Goal: Information Seeking & Learning: Learn about a topic

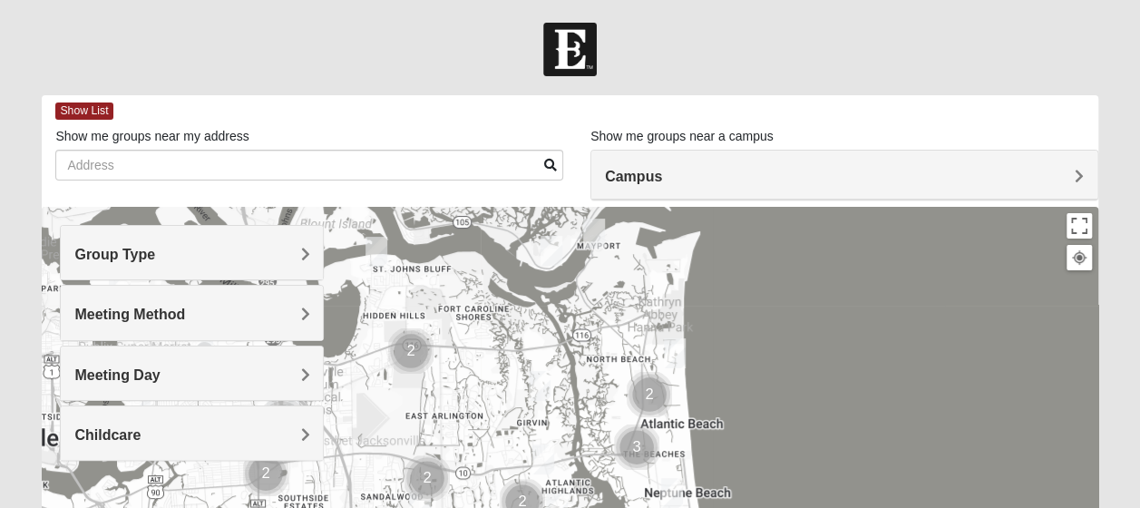
click at [227, 259] on h4 "Group Type" at bounding box center [191, 254] width 235 height 17
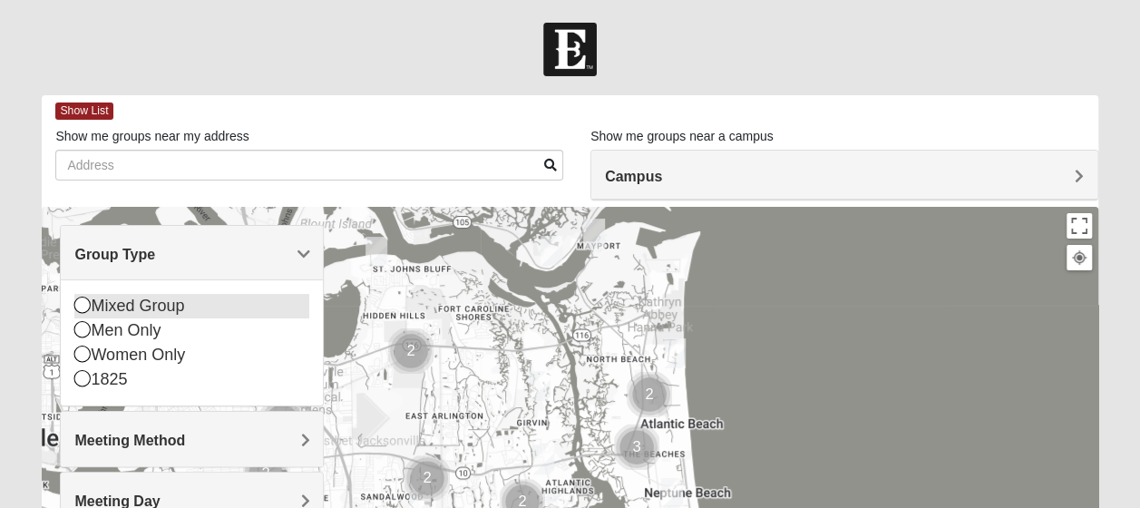
click at [82, 303] on icon at bounding box center [82, 305] width 16 height 16
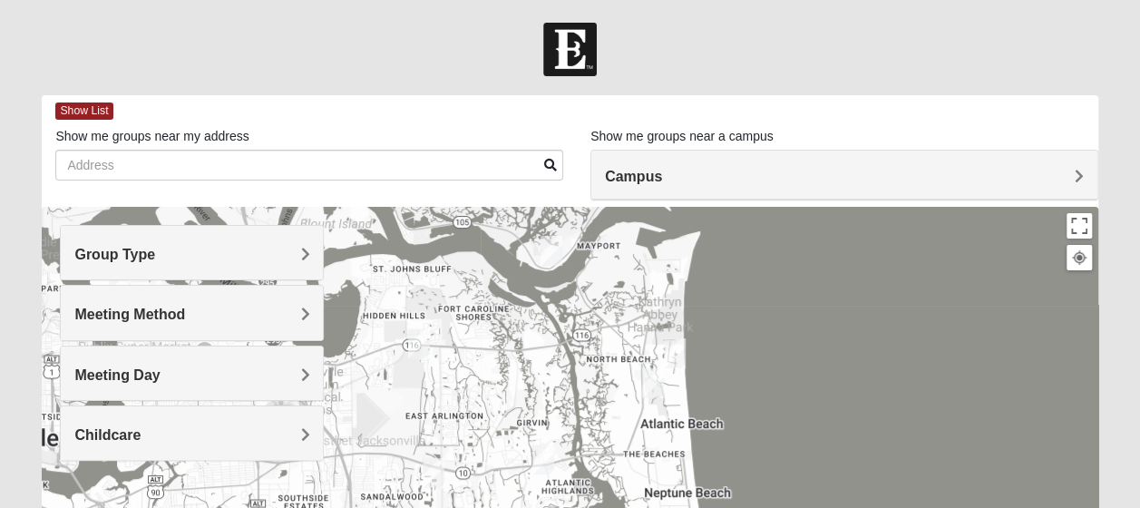
click at [216, 310] on h4 "Meeting Method" at bounding box center [191, 314] width 235 height 17
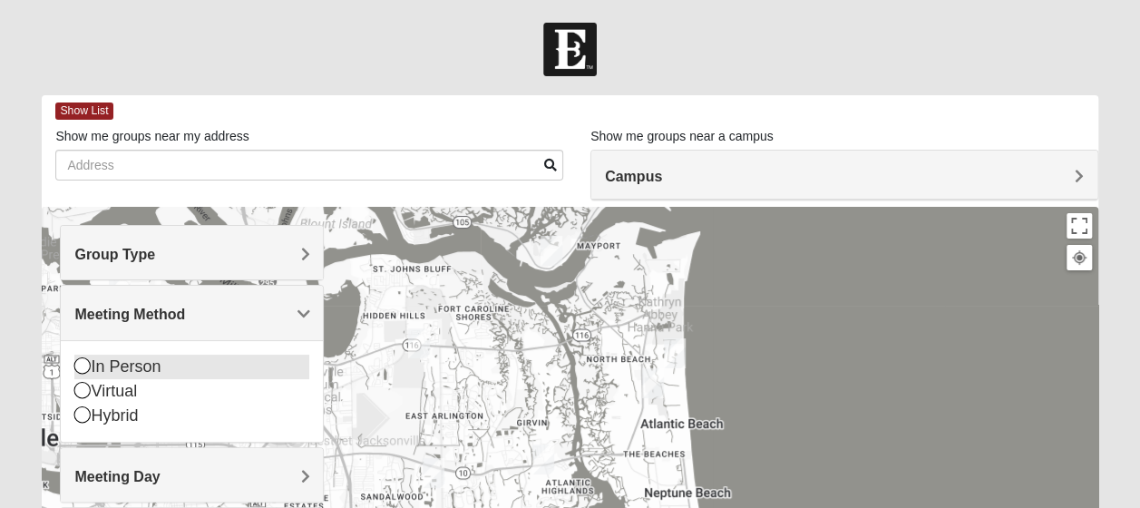
click at [83, 367] on icon at bounding box center [82, 365] width 16 height 16
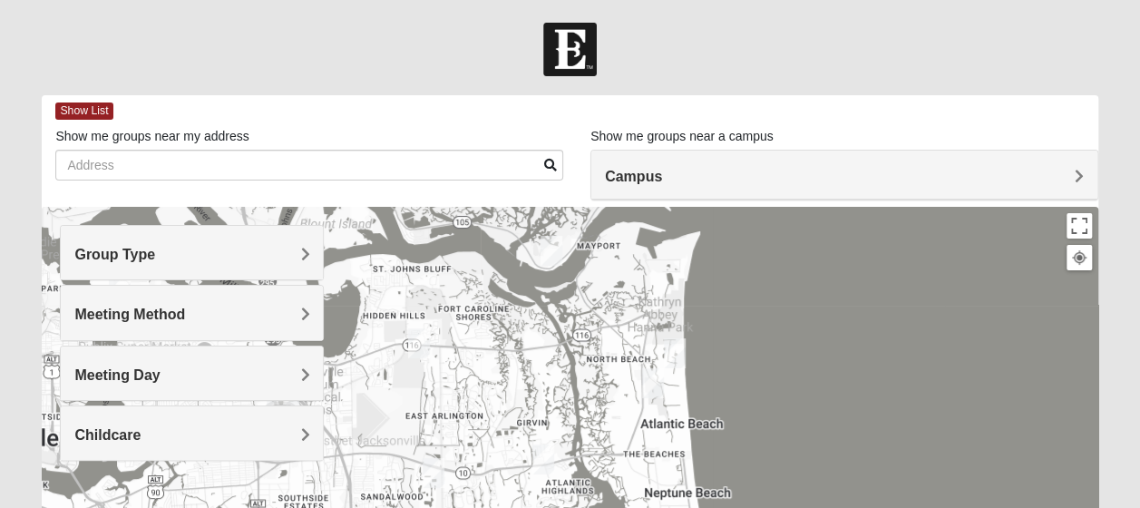
click at [243, 357] on div "Meeting Day" at bounding box center [192, 372] width 262 height 53
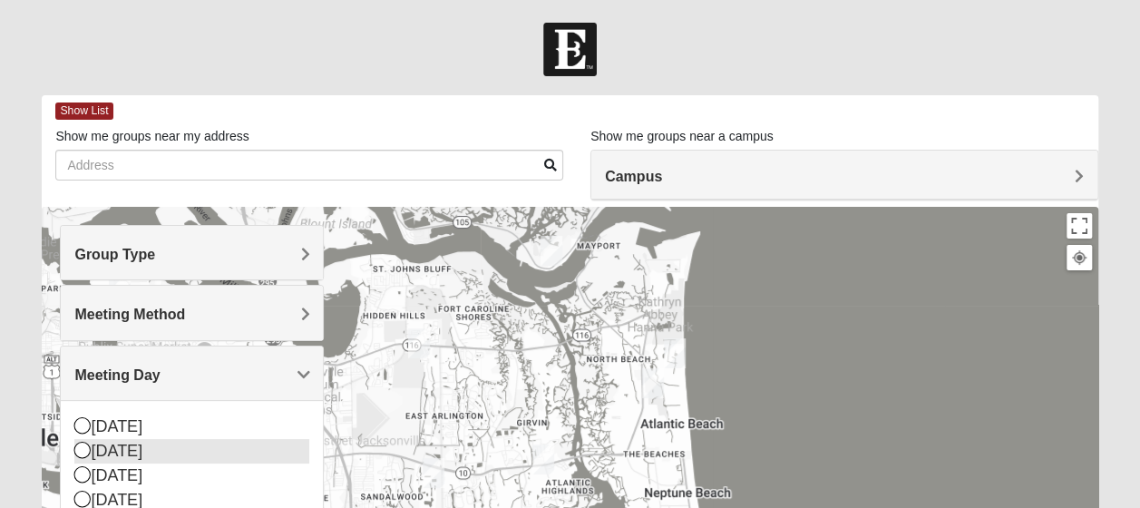
click at [87, 449] on icon at bounding box center [82, 450] width 16 height 16
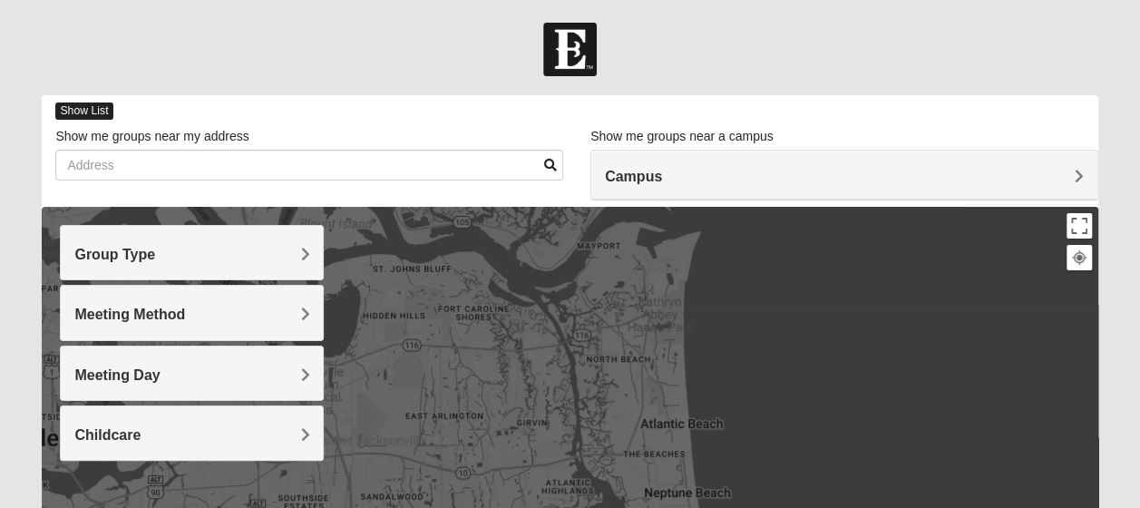
click at [96, 109] on span "Show List" at bounding box center [83, 110] width 57 height 17
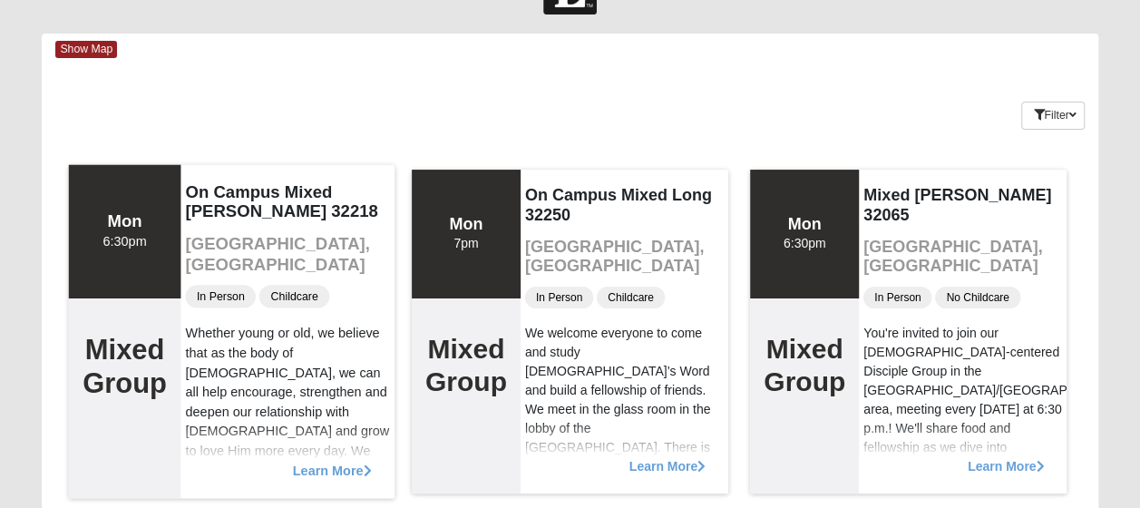
scroll to position [91, 0]
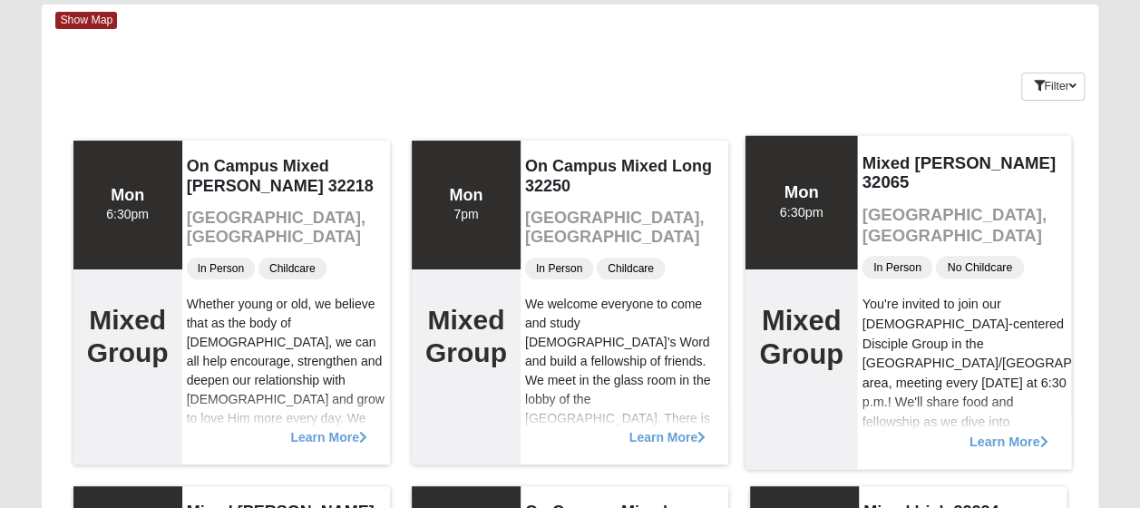
click at [990, 432] on span "Learn More" at bounding box center [1008, 432] width 79 height 0
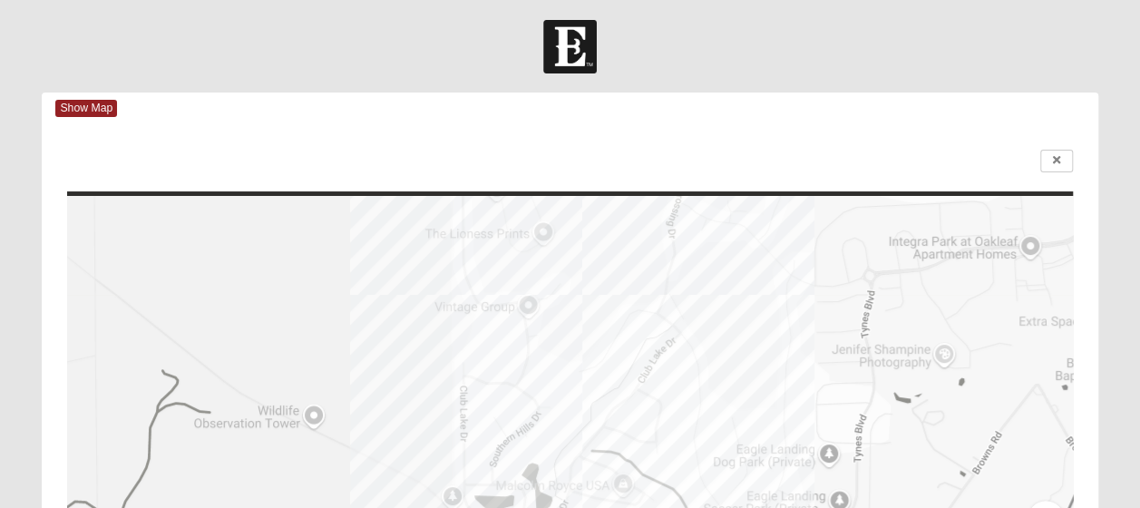
scroll to position [0, 0]
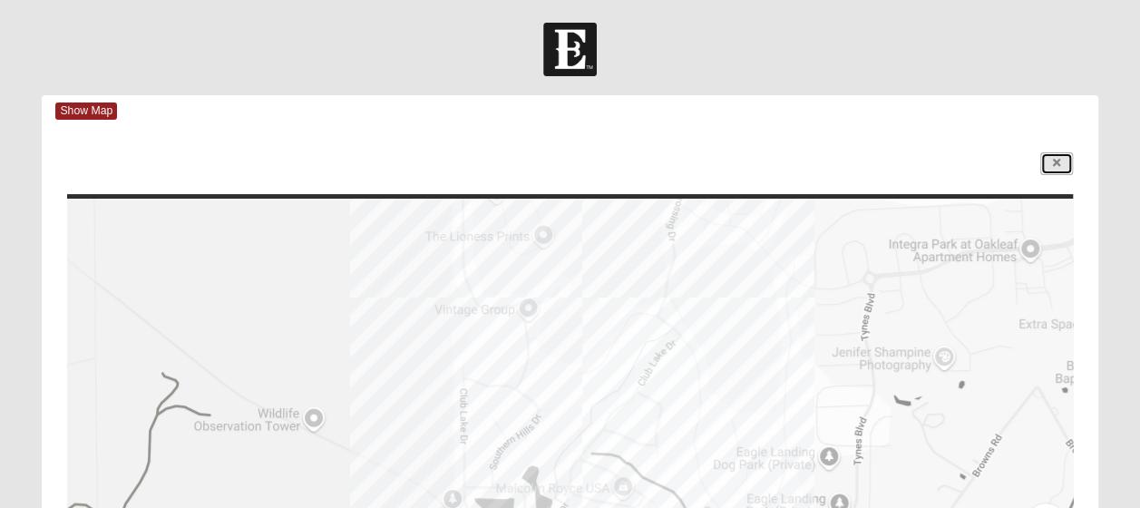
click at [1048, 160] on link at bounding box center [1056, 163] width 33 height 23
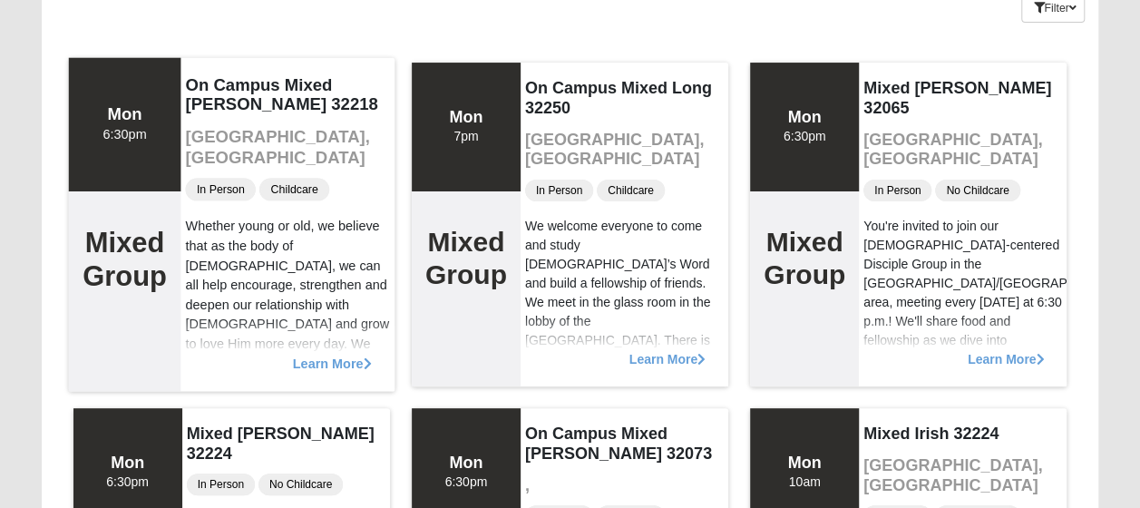
scroll to position [181, 0]
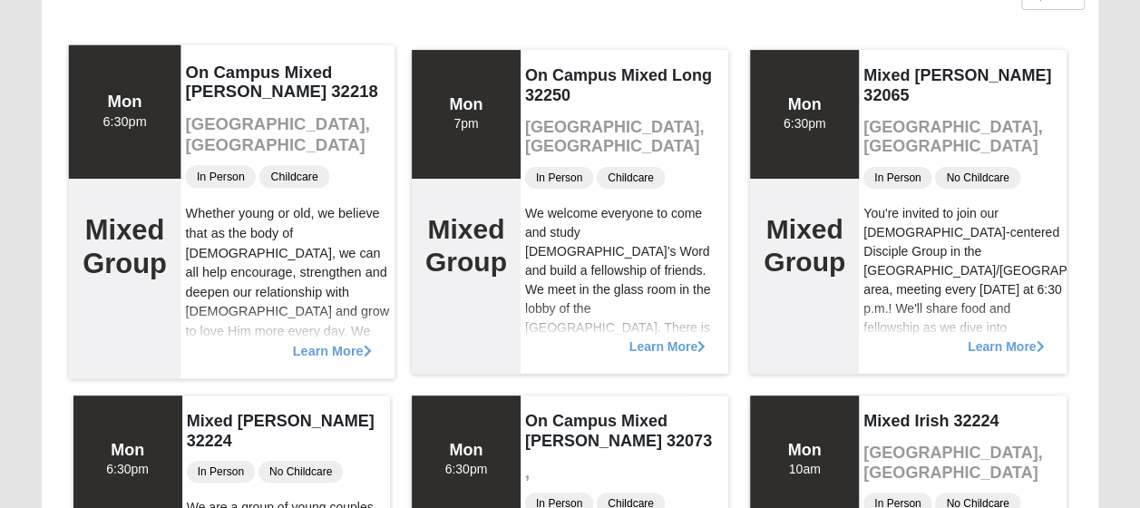
click at [337, 341] on span "Learn More" at bounding box center [331, 341] width 79 height 0
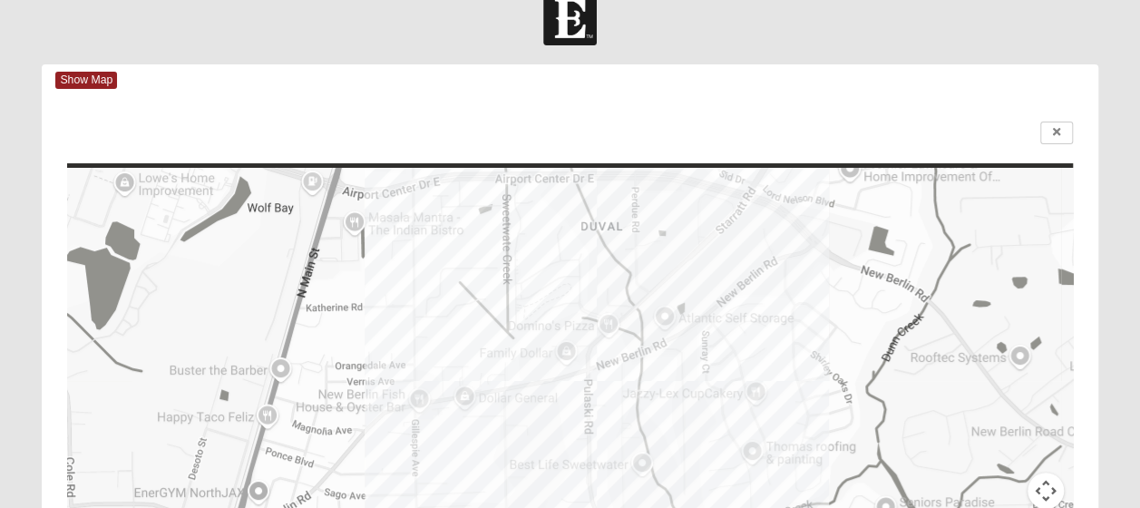
scroll to position [0, 0]
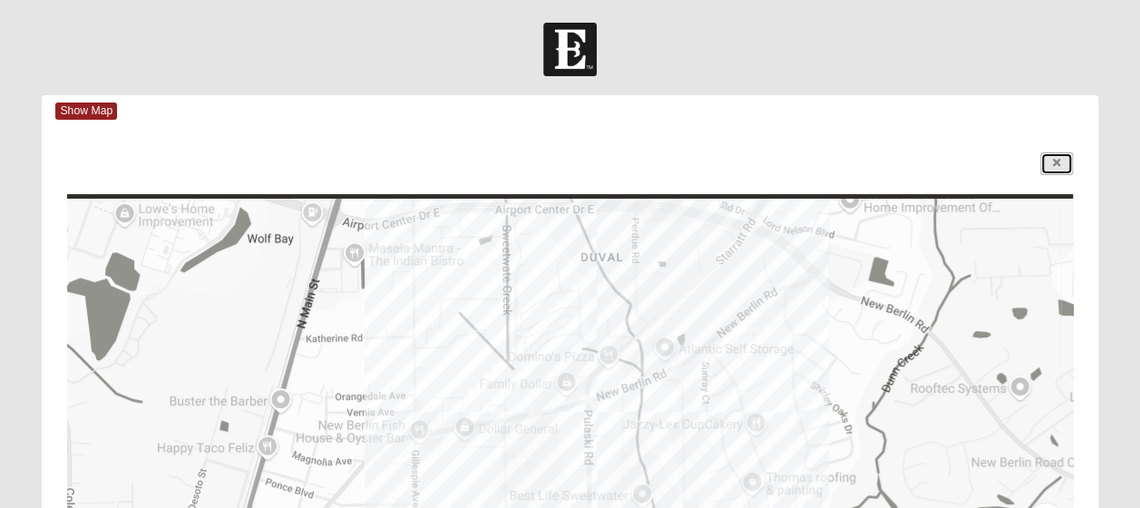
click at [1053, 165] on icon at bounding box center [1056, 163] width 7 height 11
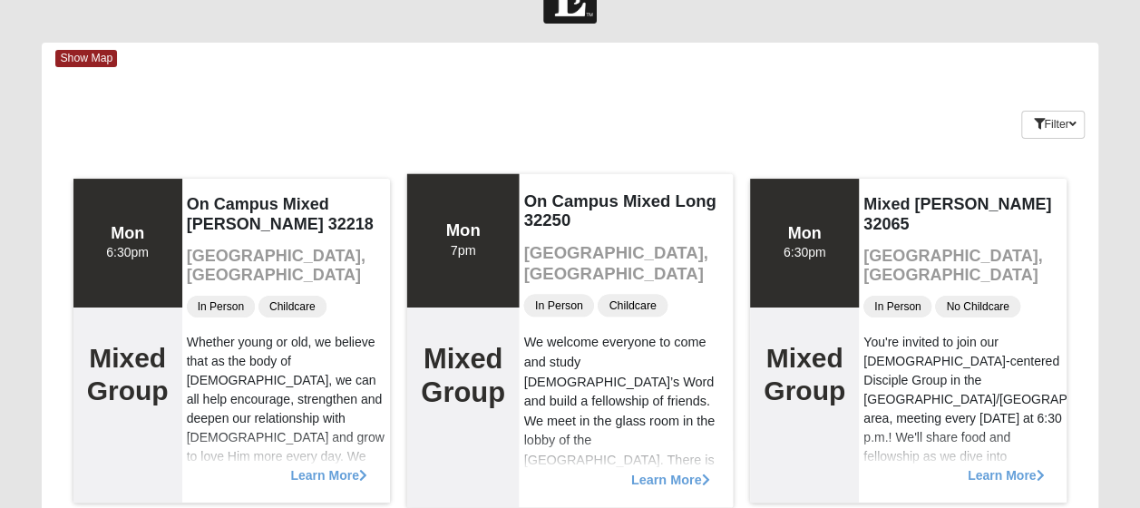
scroll to position [91, 0]
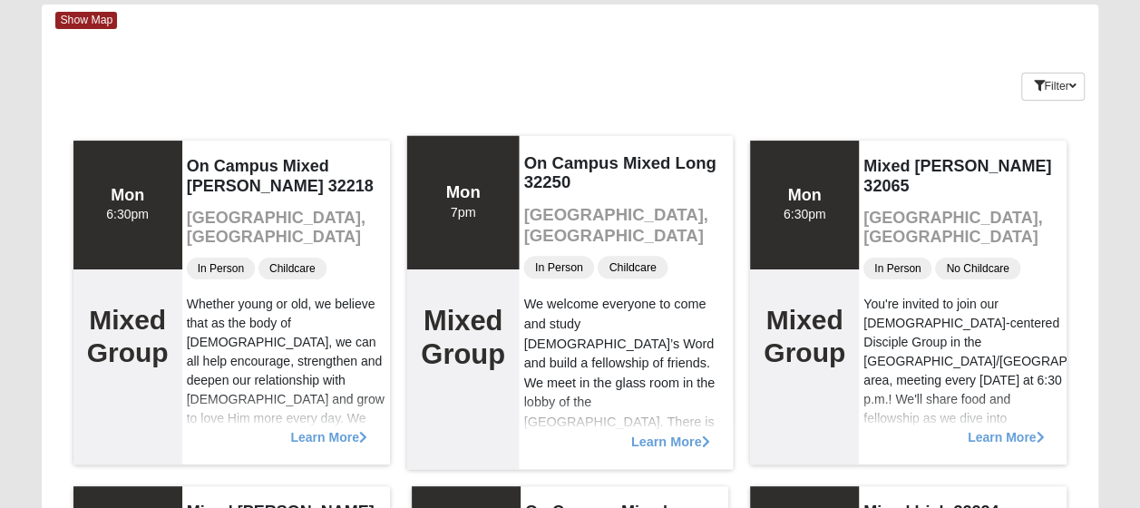
click at [657, 432] on span "Learn More" at bounding box center [670, 432] width 79 height 0
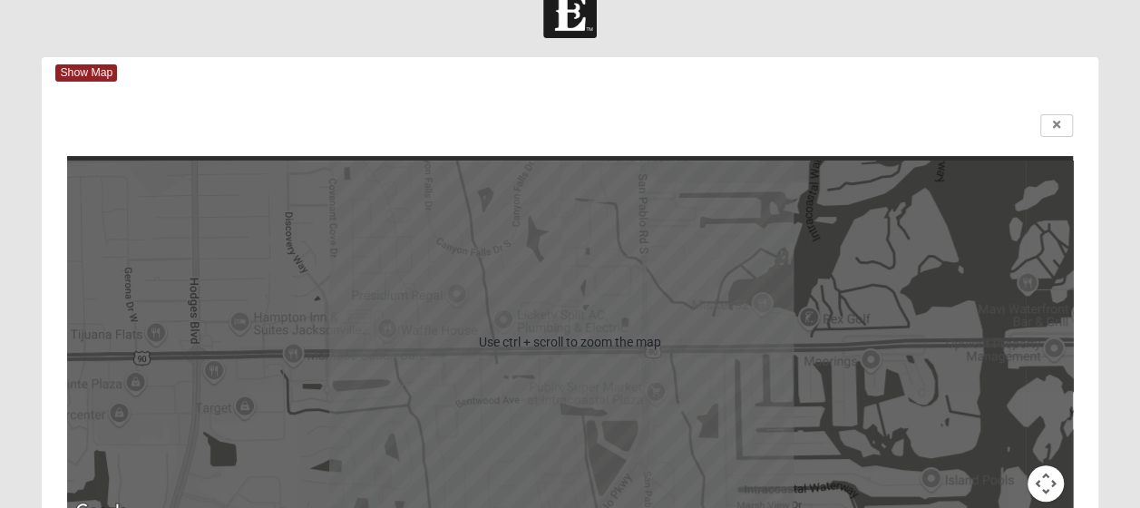
scroll to position [0, 0]
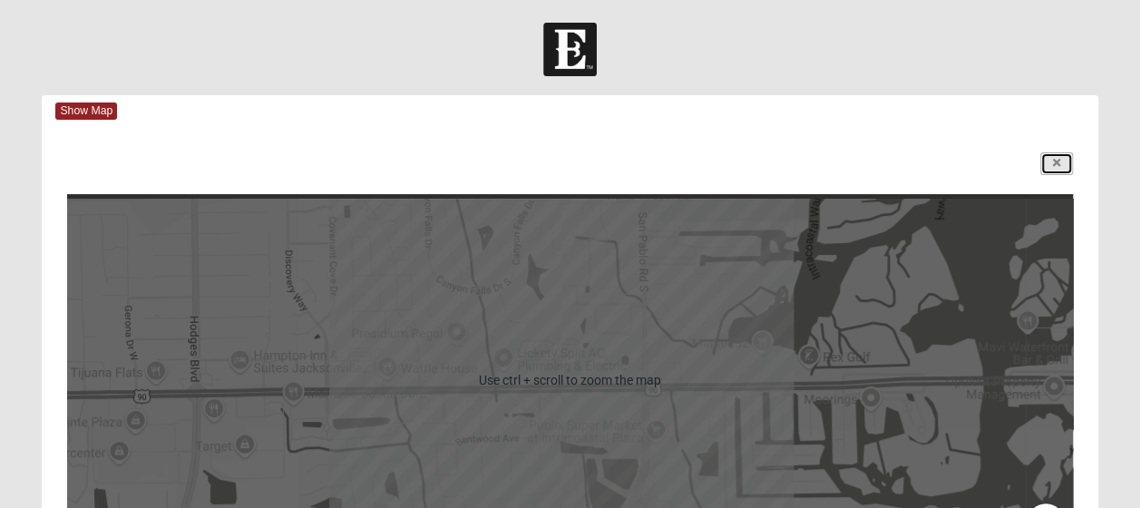
click at [1056, 163] on icon at bounding box center [1056, 163] width 7 height 11
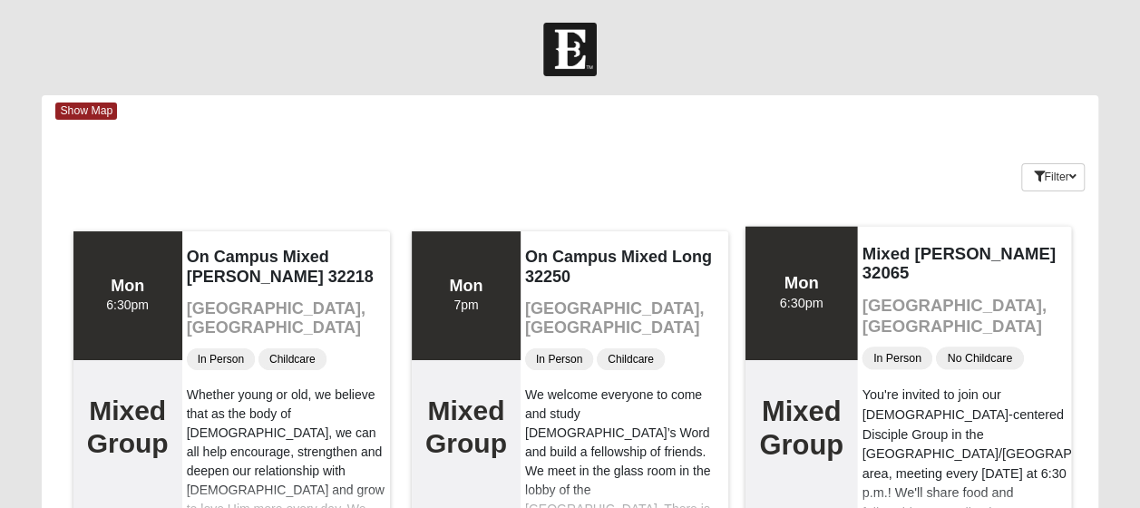
scroll to position [91, 0]
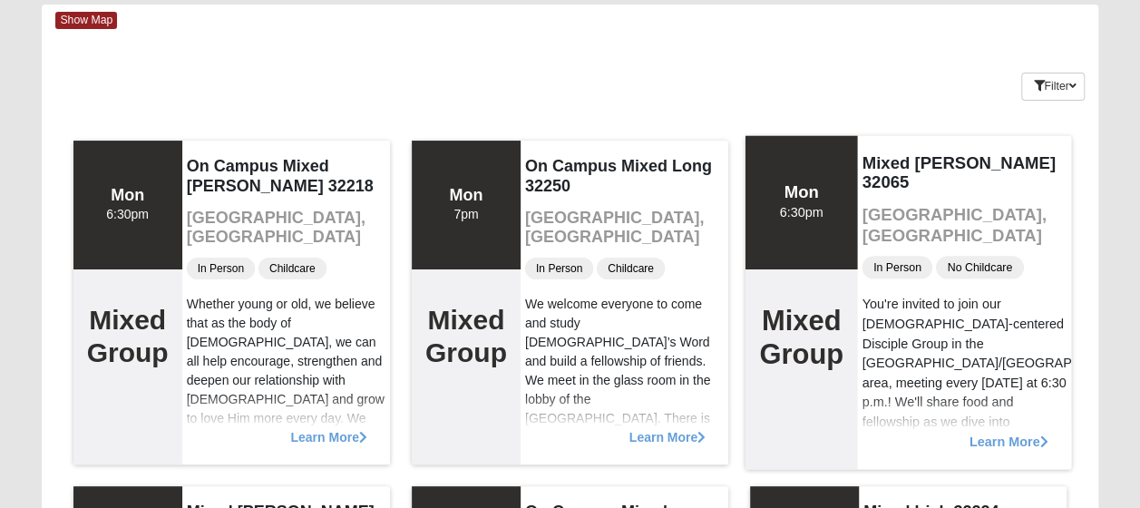
click at [997, 432] on span "Learn More" at bounding box center [1008, 432] width 79 height 0
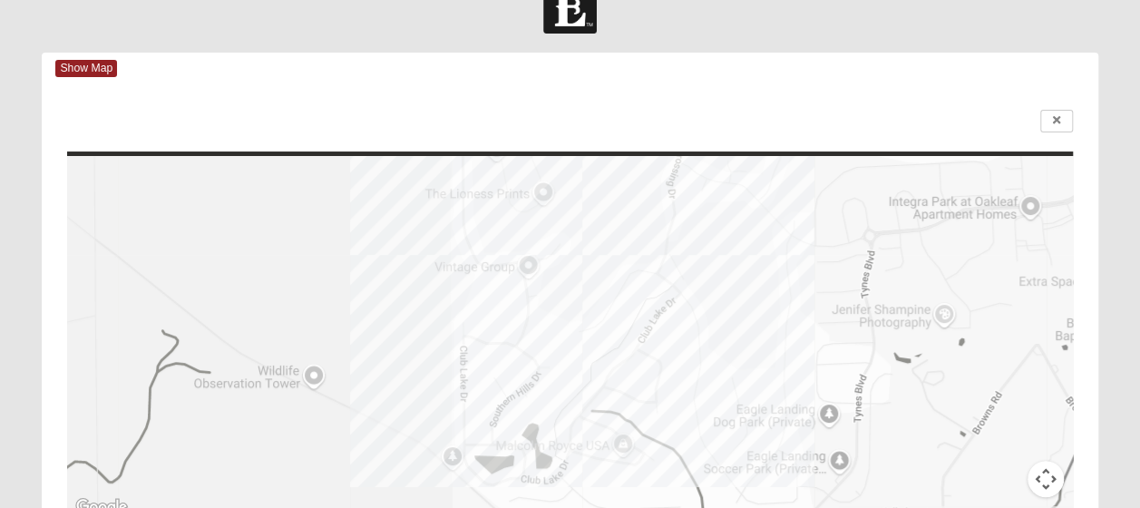
scroll to position [0, 0]
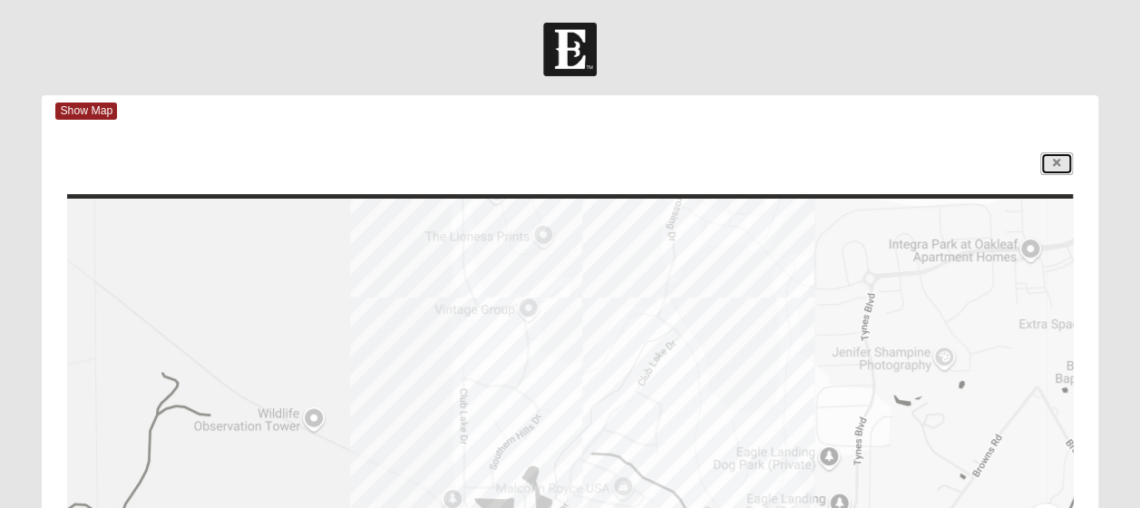
click at [1051, 161] on link at bounding box center [1056, 163] width 33 height 23
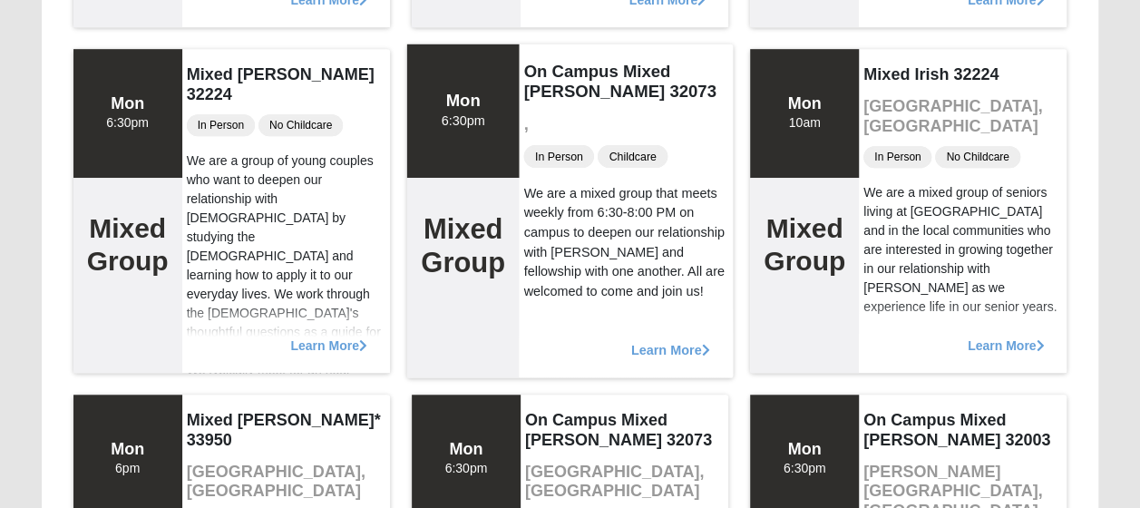
scroll to position [544, 0]
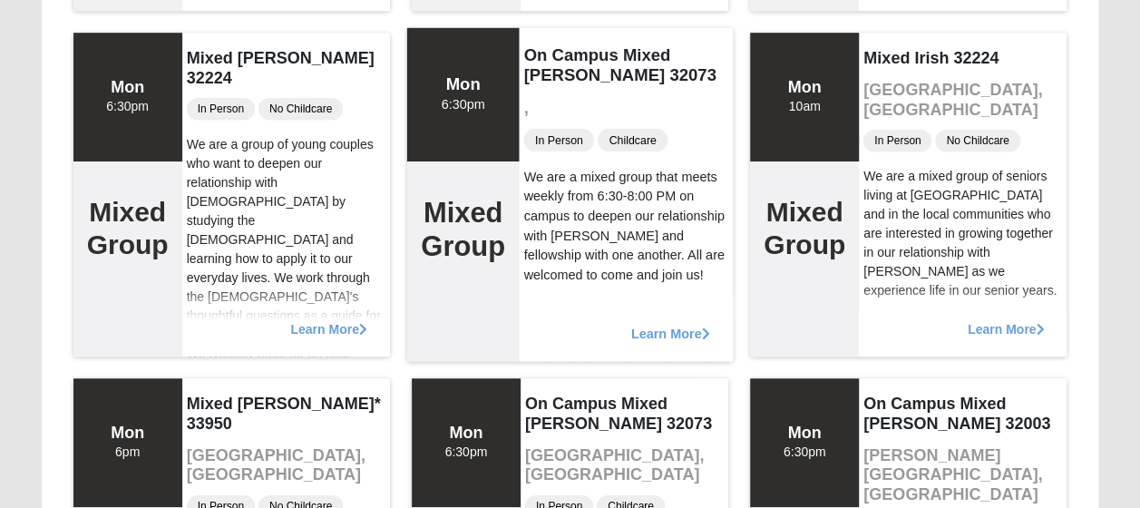
click at [682, 324] on span "Learn More" at bounding box center [670, 324] width 79 height 0
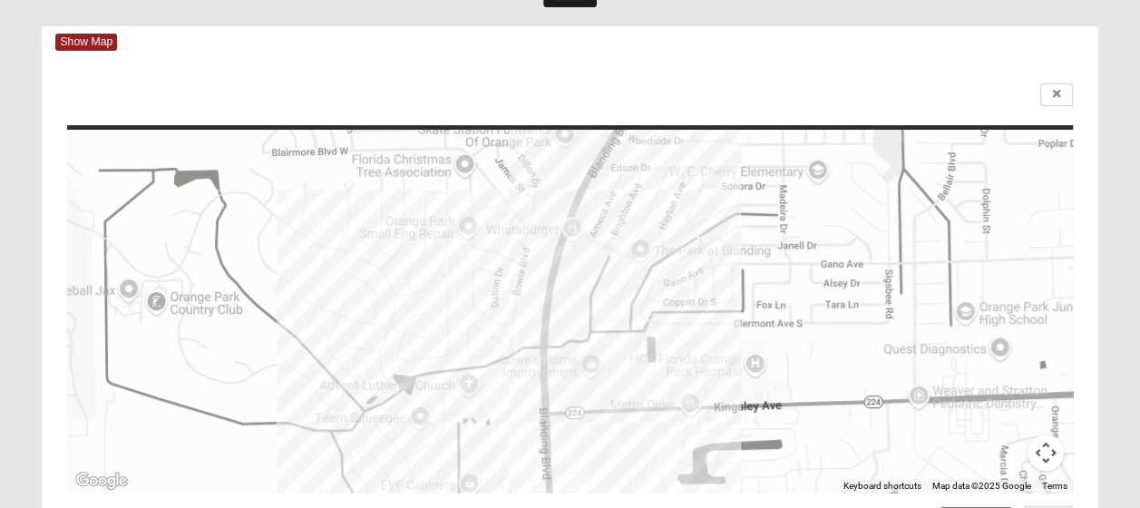
scroll to position [58, 0]
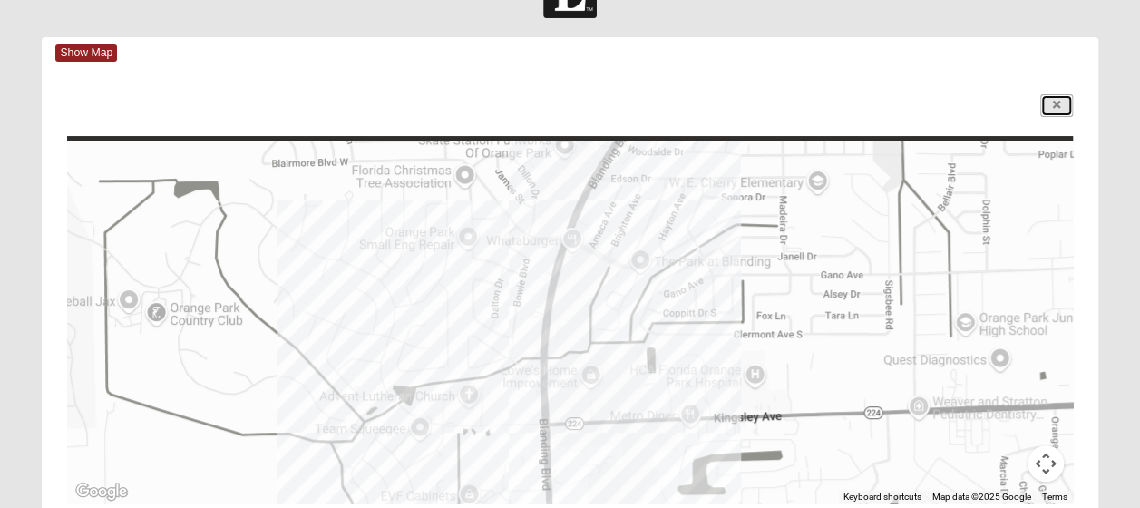
click at [1049, 103] on link at bounding box center [1056, 105] width 33 height 23
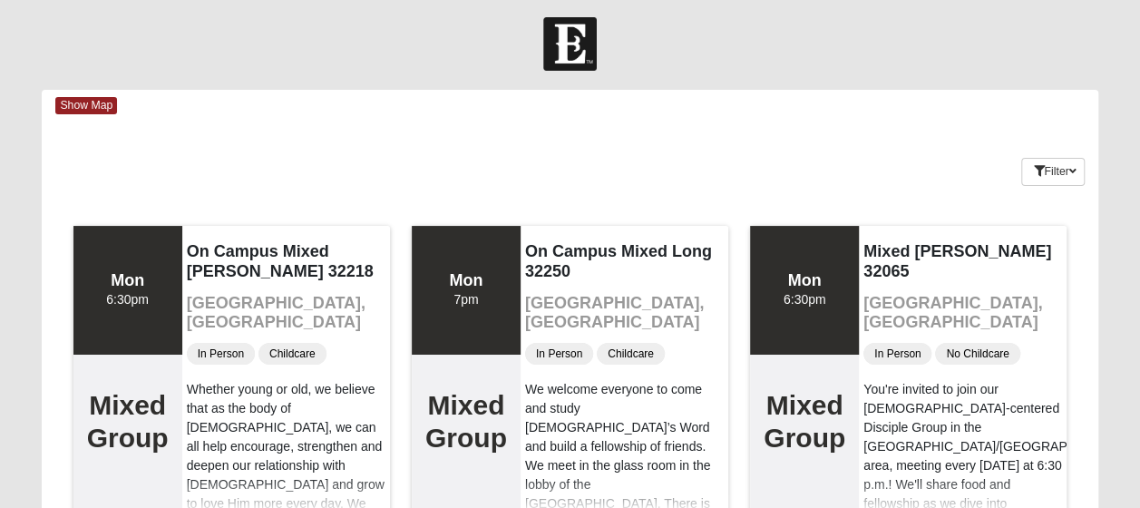
scroll to position [0, 0]
